Goal: Check status: Check status

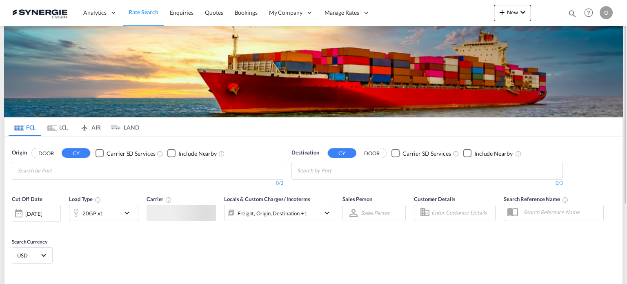
click at [571, 13] on md-icon "icon-magnify" at bounding box center [572, 13] width 9 height 9
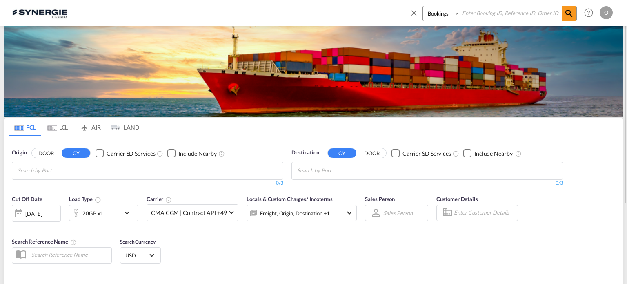
click at [432, 13] on select "Bookings Quotes Enquiries" at bounding box center [442, 13] width 39 height 15
select select "Quotes"
click at [423, 6] on select "Bookings Quotes Enquiries" at bounding box center [442, 13] width 39 height 15
click at [487, 16] on input at bounding box center [511, 13] width 102 height 14
paste input "SYC000014676"
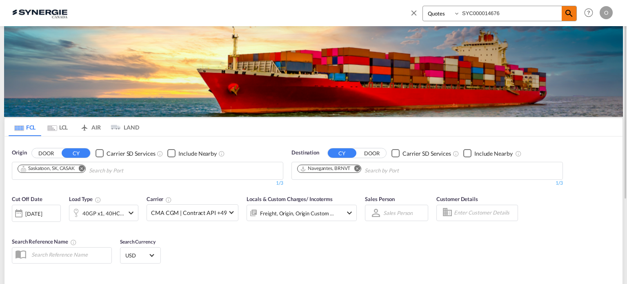
type input "SYC000014676"
click at [567, 14] on md-icon "icon-magnify" at bounding box center [569, 14] width 10 height 10
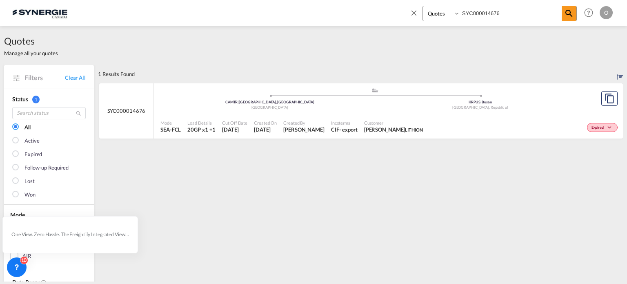
click at [332, 132] on div "CIF" at bounding box center [335, 129] width 8 height 7
